Goal: Task Accomplishment & Management: Manage account settings

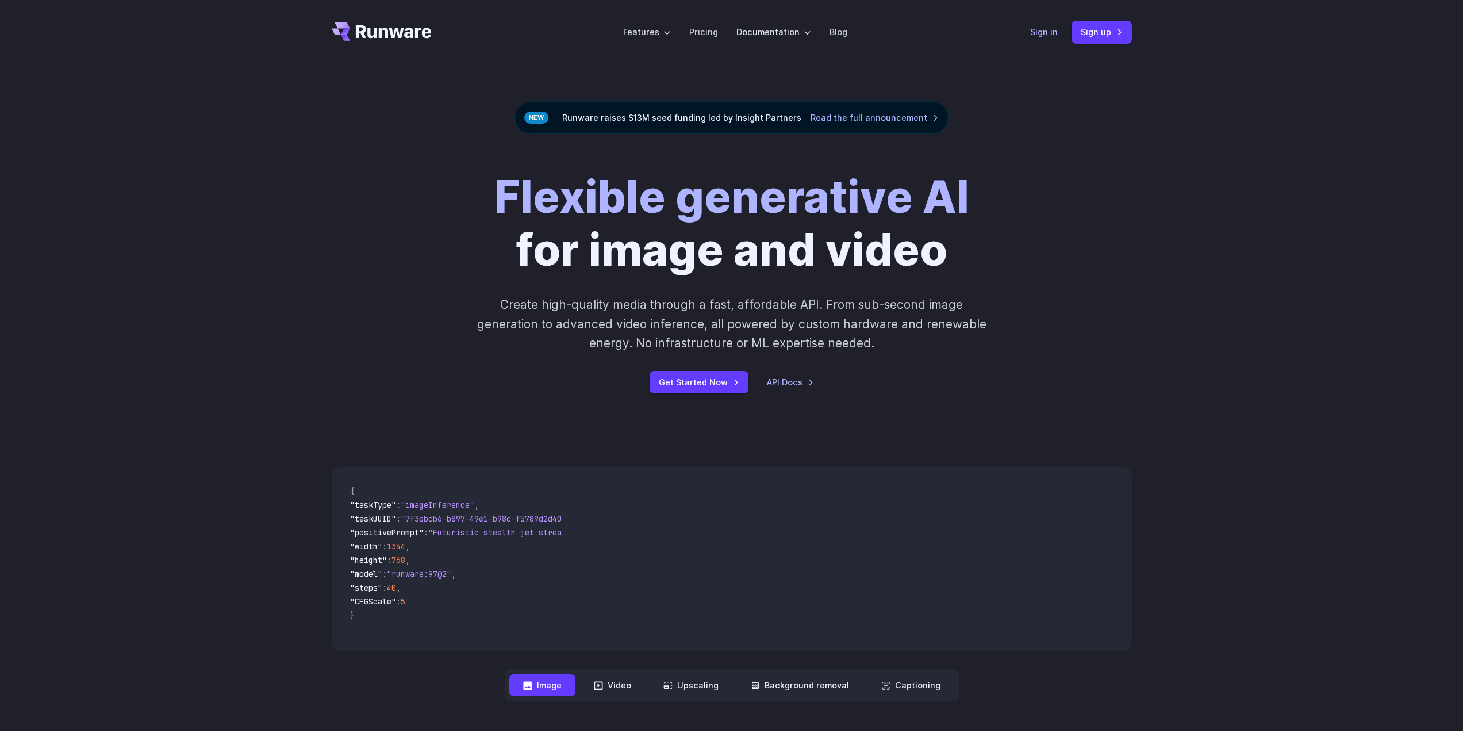
click at [1034, 35] on link "Sign in" at bounding box center [1044, 31] width 28 height 13
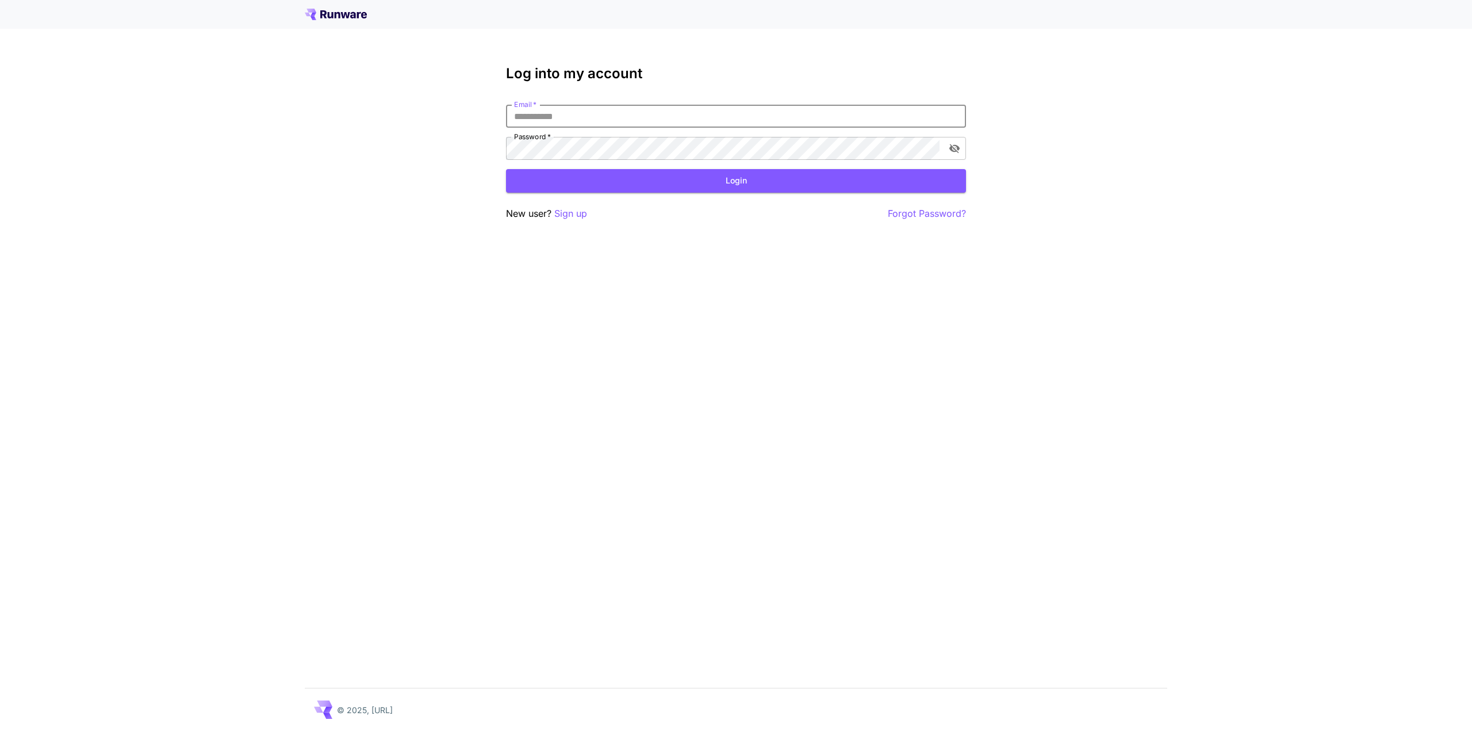
click at [620, 112] on input "Email   *" at bounding box center [736, 116] width 460 height 23
type input "**********"
click at [734, 185] on button "Login" at bounding box center [736, 181] width 460 height 24
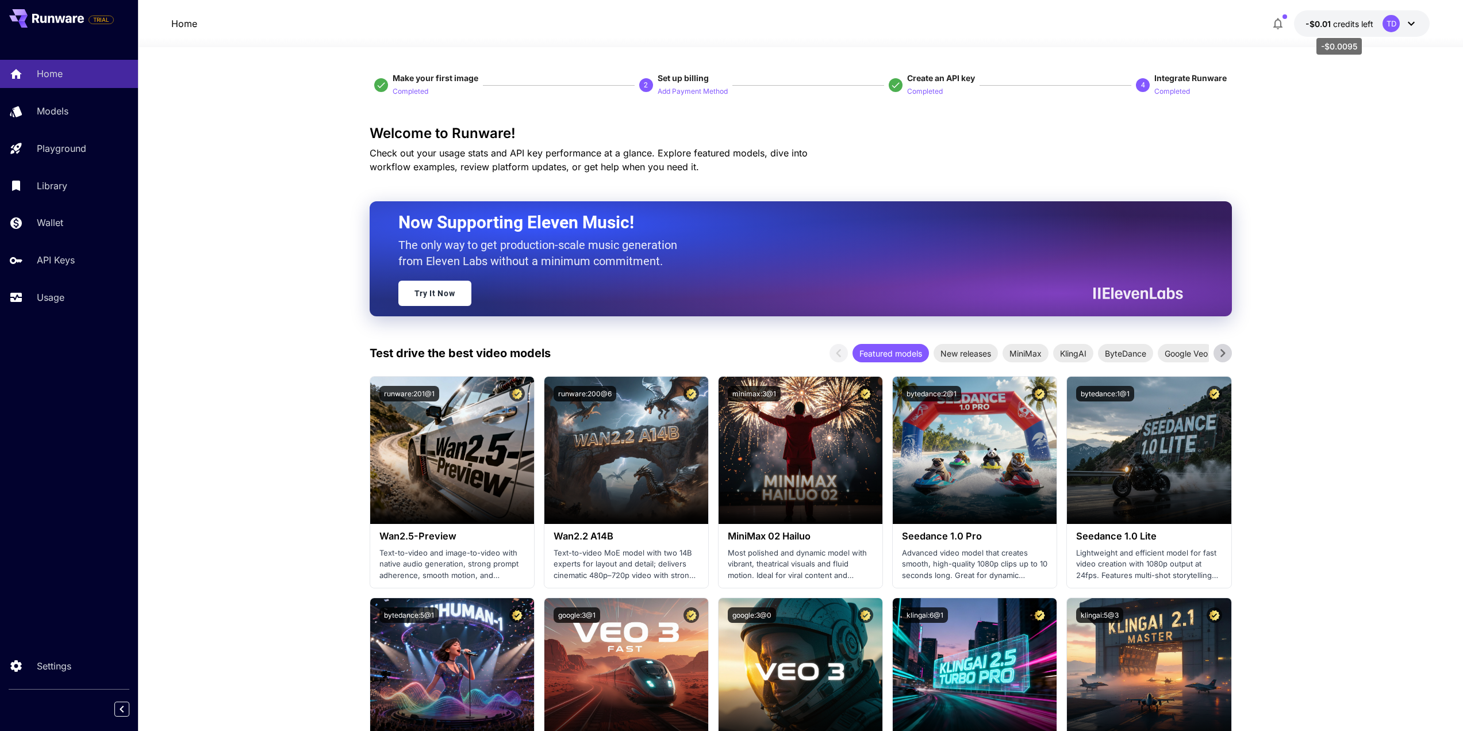
click at [1371, 25] on span "credits left" at bounding box center [1353, 24] width 40 height 10
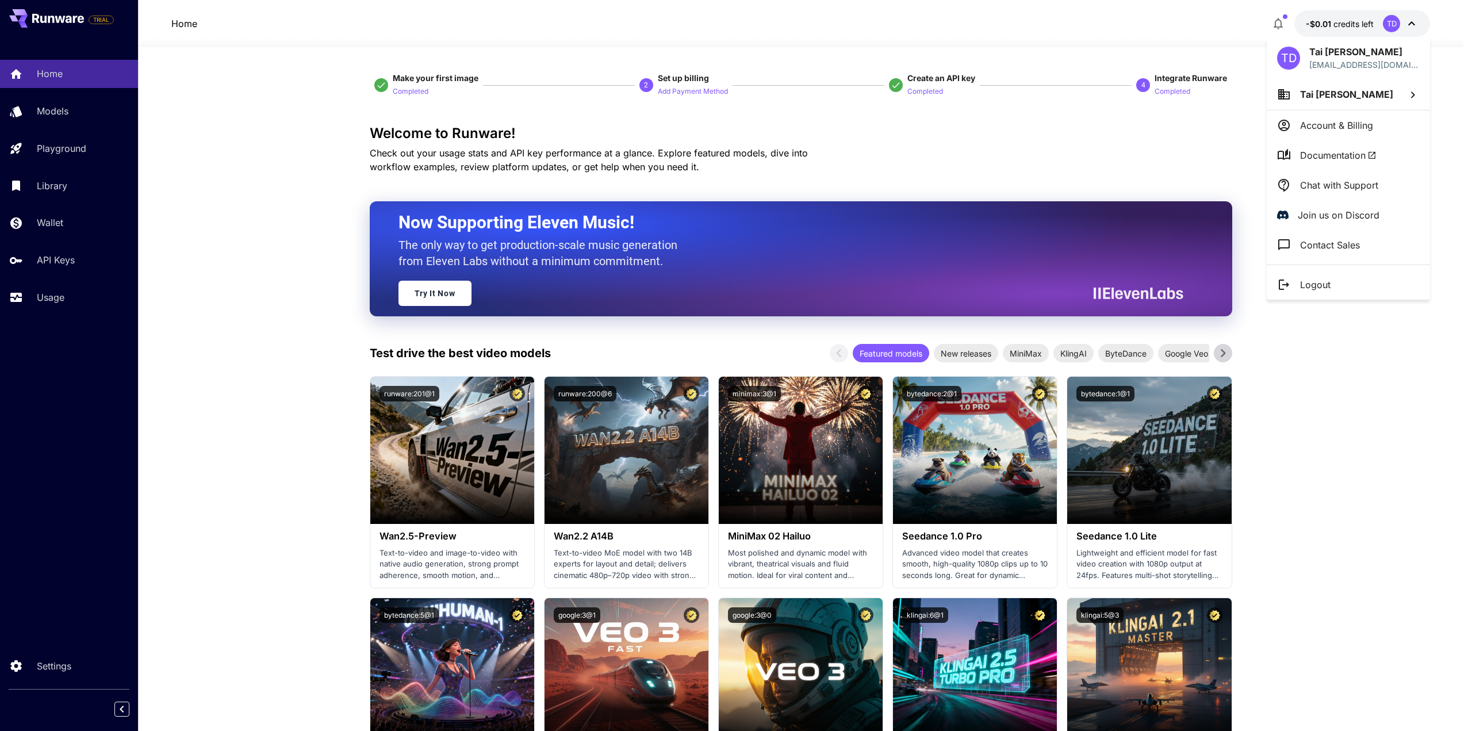
click at [1371, 25] on div at bounding box center [736, 365] width 1472 height 731
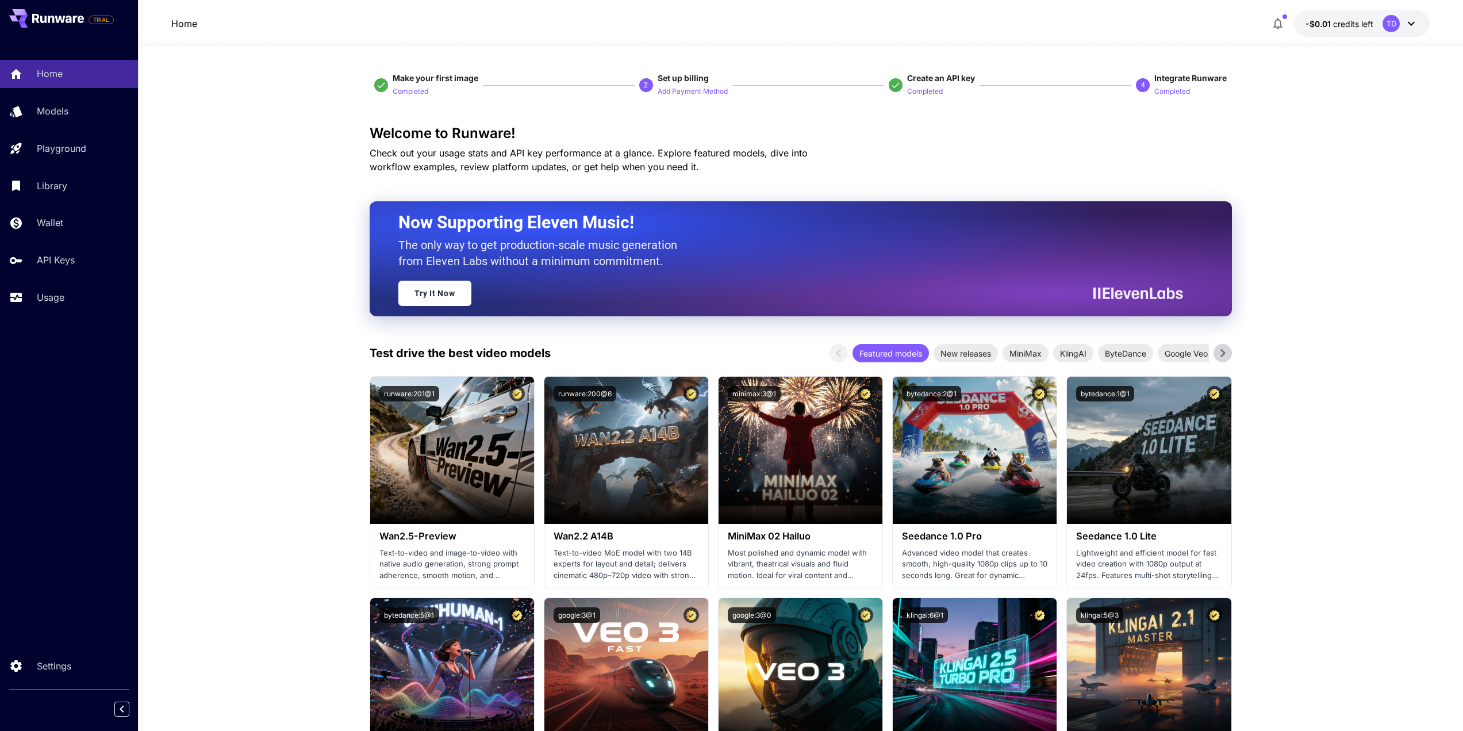
click at [1412, 21] on icon at bounding box center [1412, 24] width 14 height 14
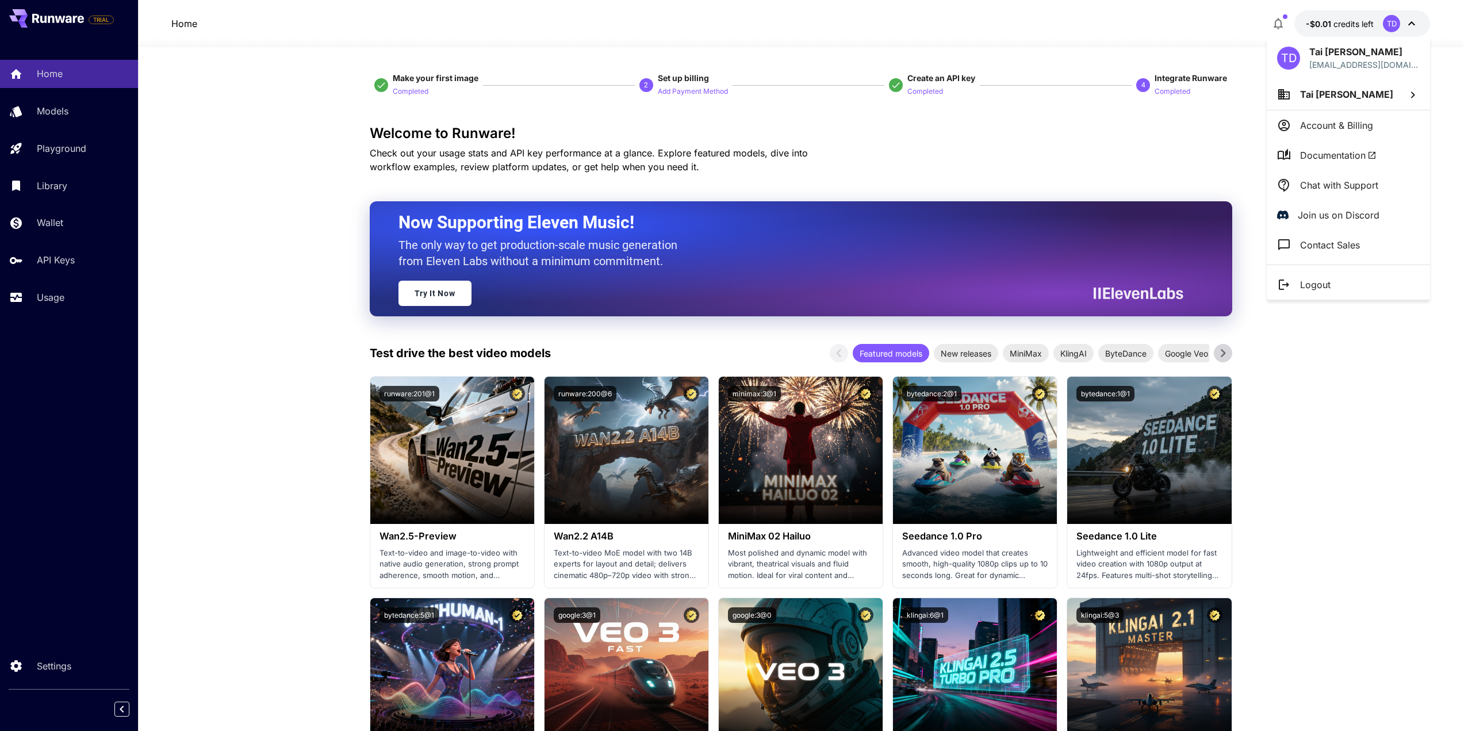
click at [1412, 21] on div at bounding box center [736, 365] width 1472 height 731
